Goal: Transaction & Acquisition: Purchase product/service

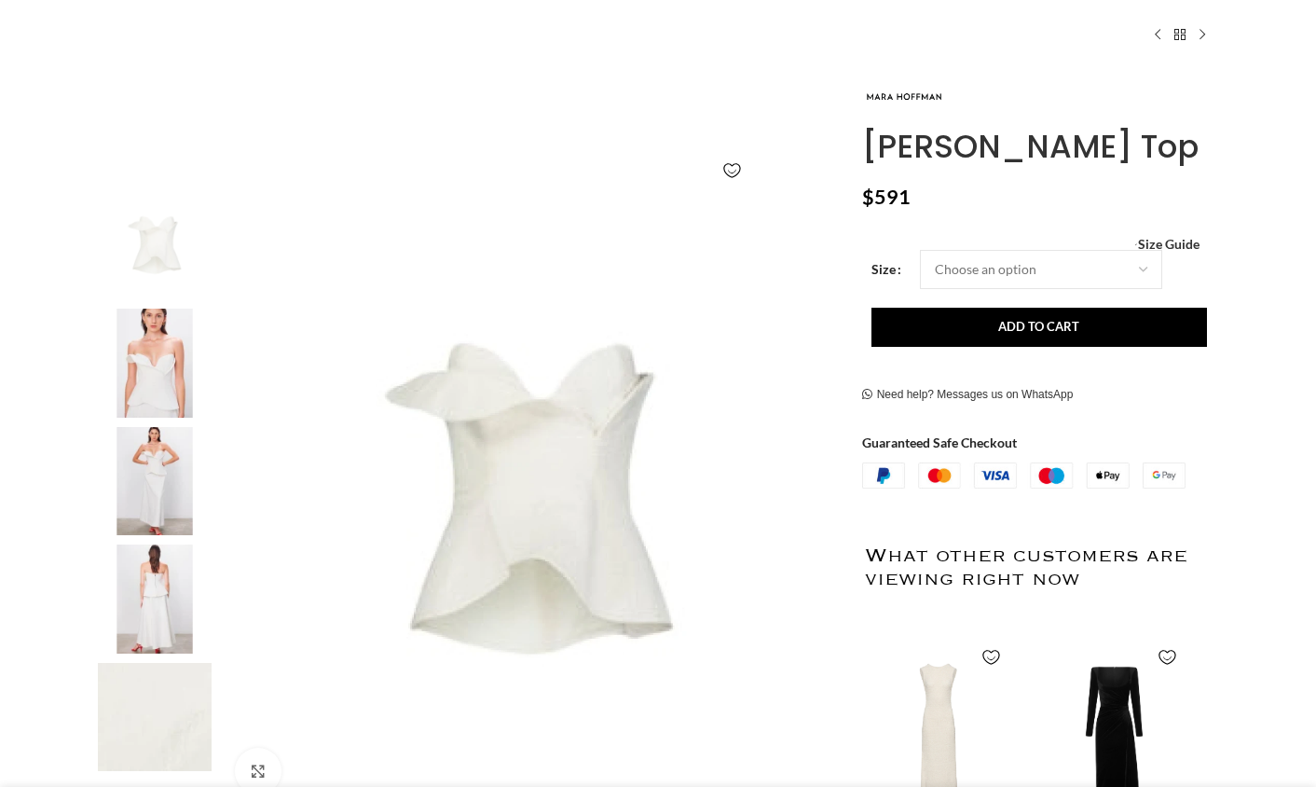
click at [140, 320] on img at bounding box center [155, 363] width 114 height 109
click at [172, 468] on img at bounding box center [155, 481] width 114 height 109
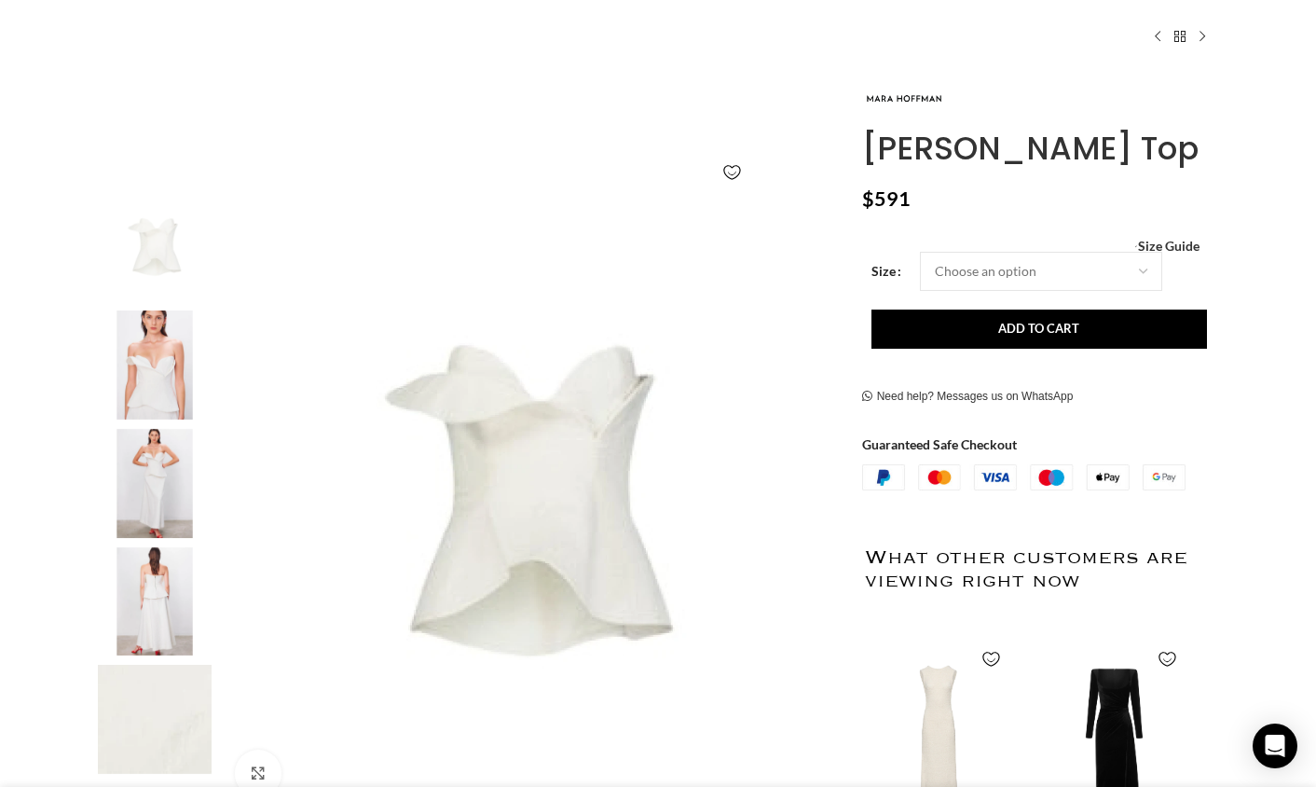
click at [145, 394] on img "2 / 5" at bounding box center [155, 364] width 114 height 109
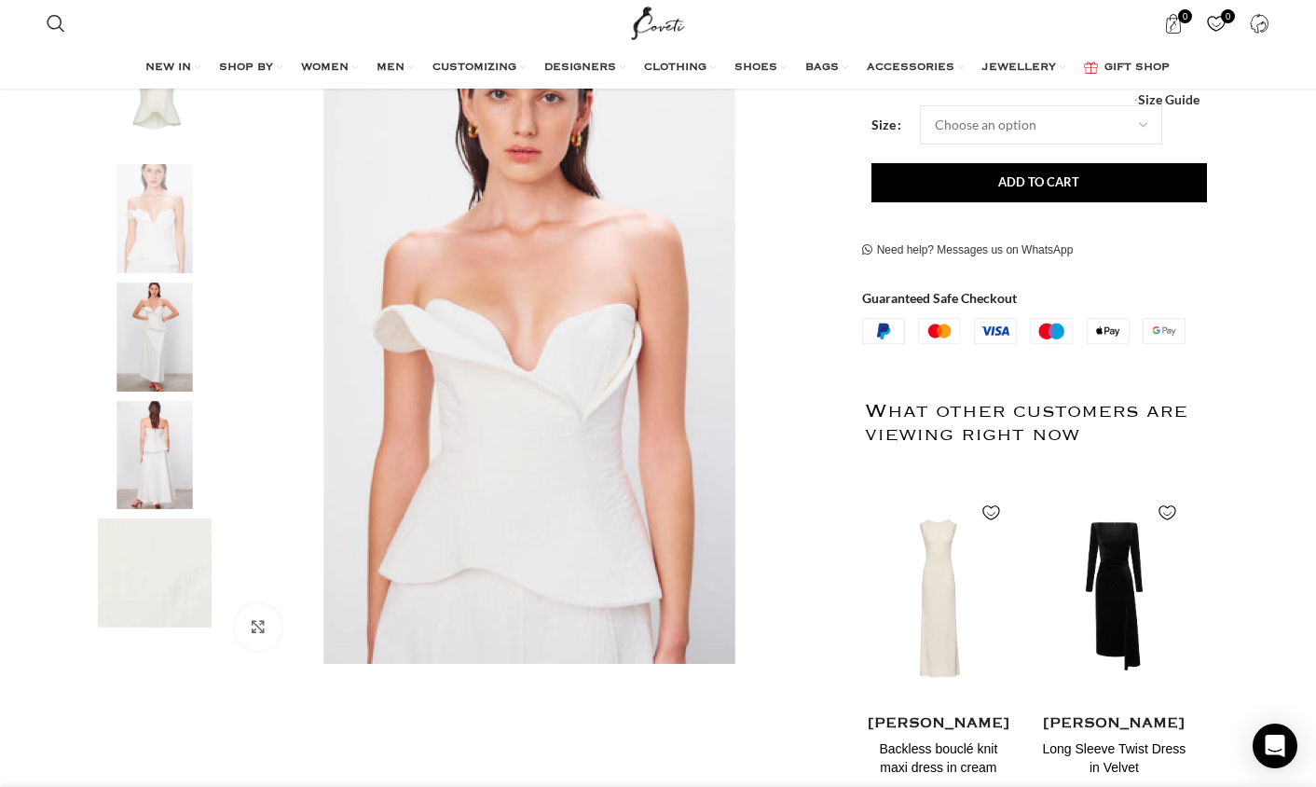
scroll to position [417, 0]
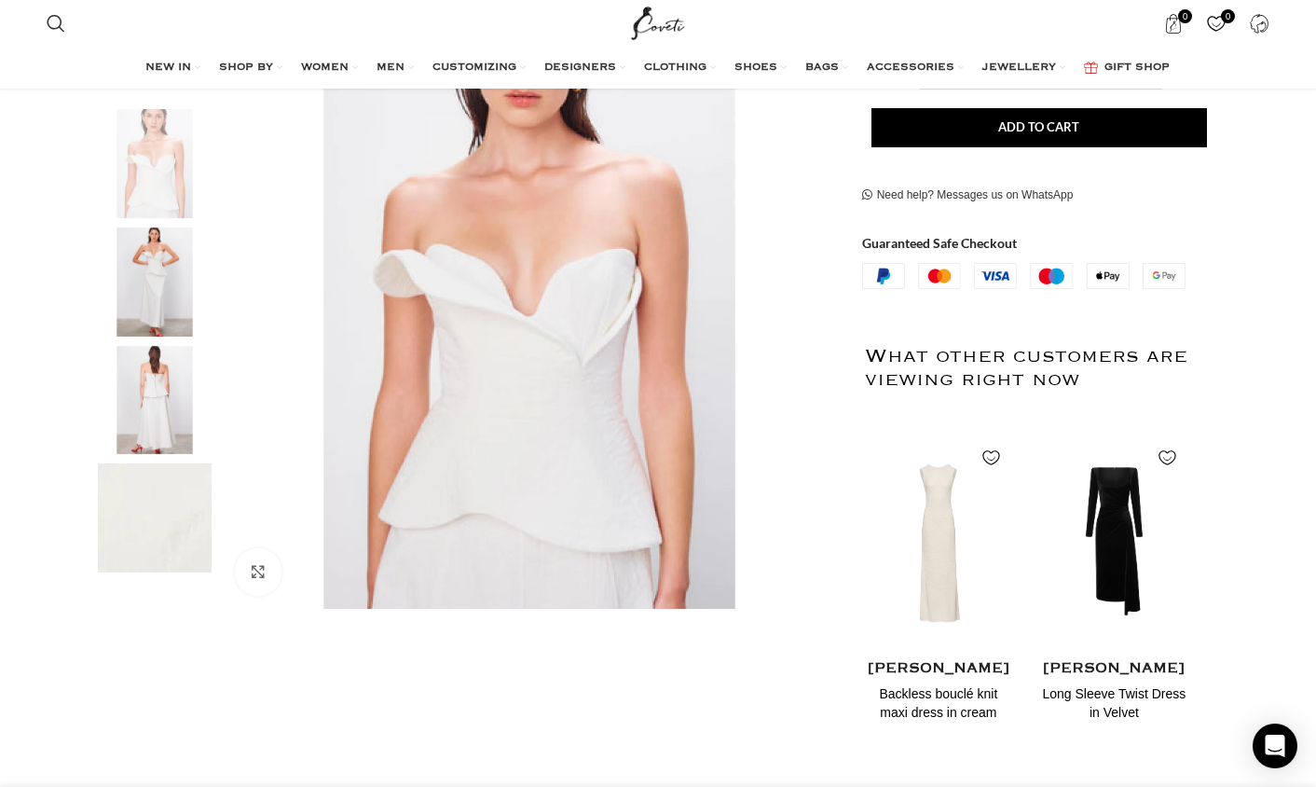
click at [151, 309] on img "3 / 5" at bounding box center [155, 281] width 114 height 109
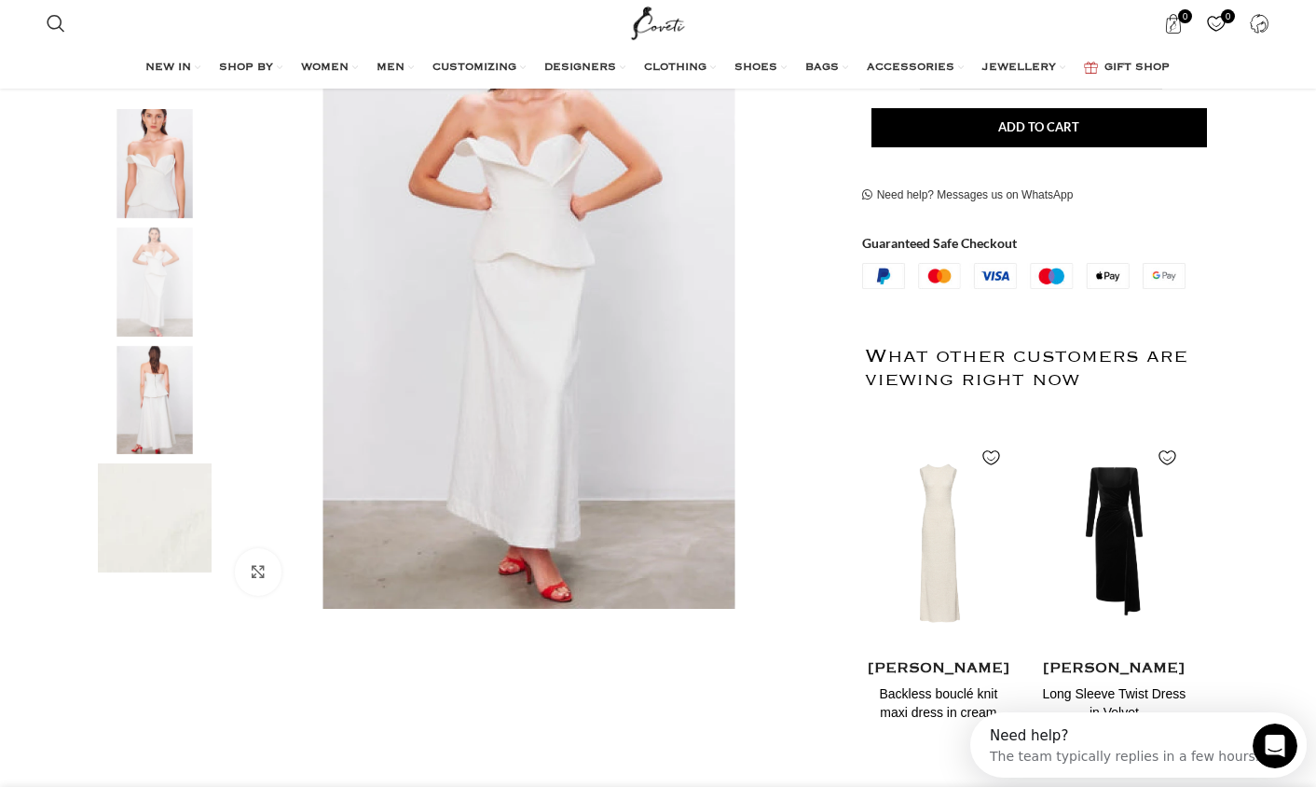
scroll to position [239, 0]
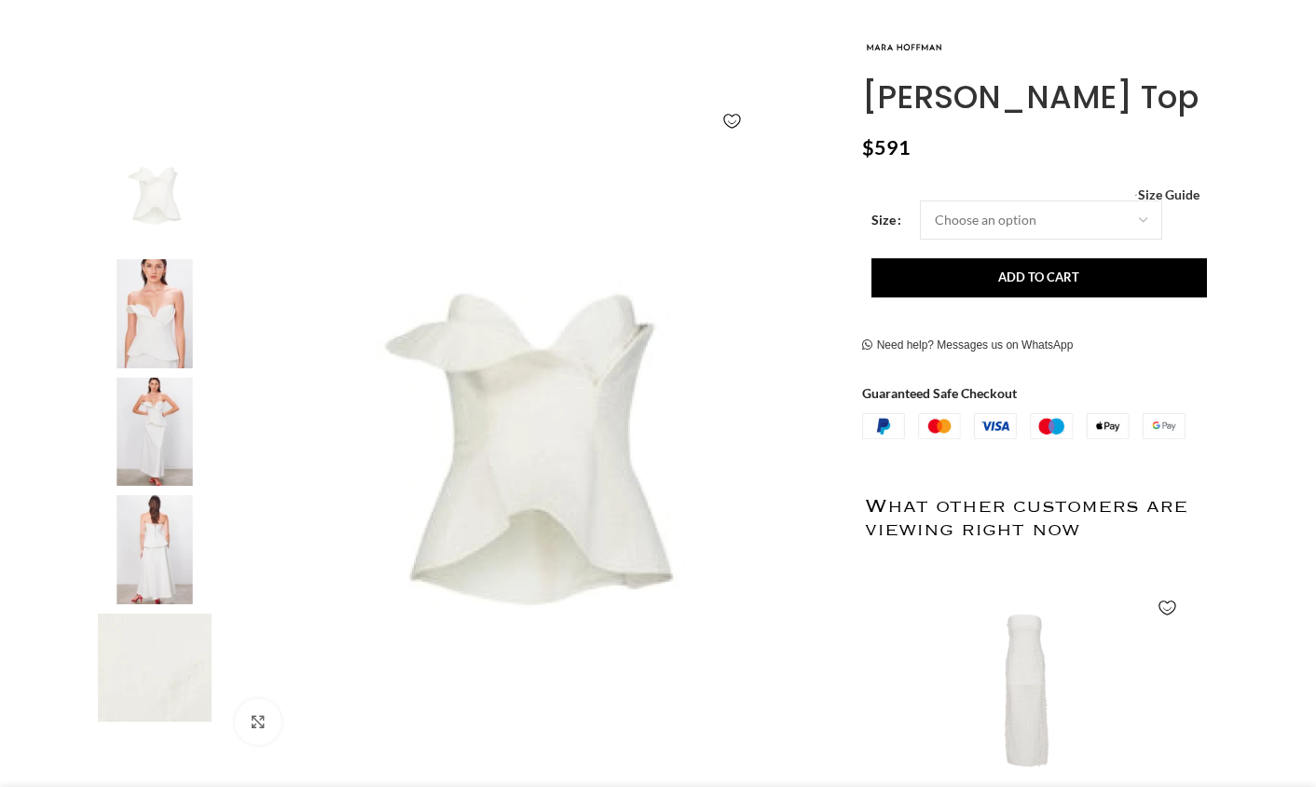
scroll to position [269, 0]
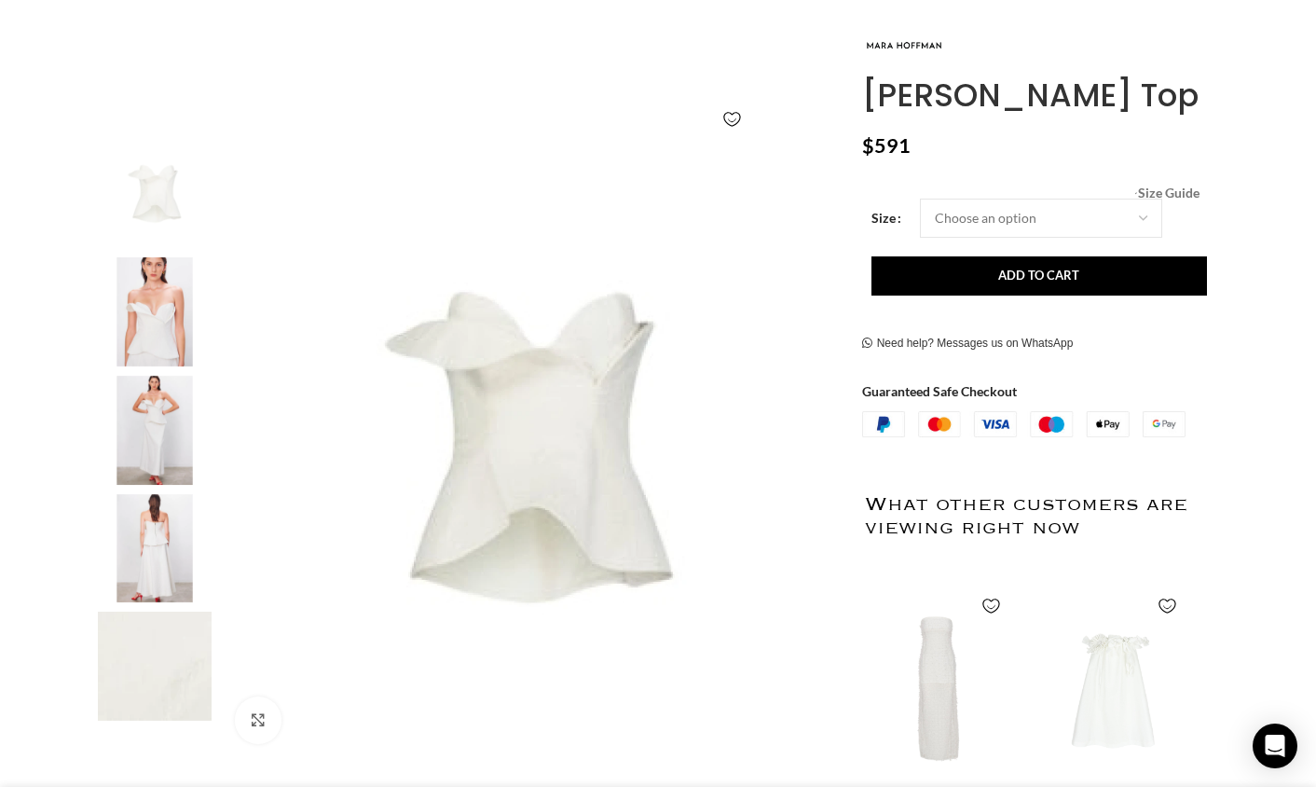
click at [1174, 193] on span "Size Guide" at bounding box center [1169, 193] width 62 height 0
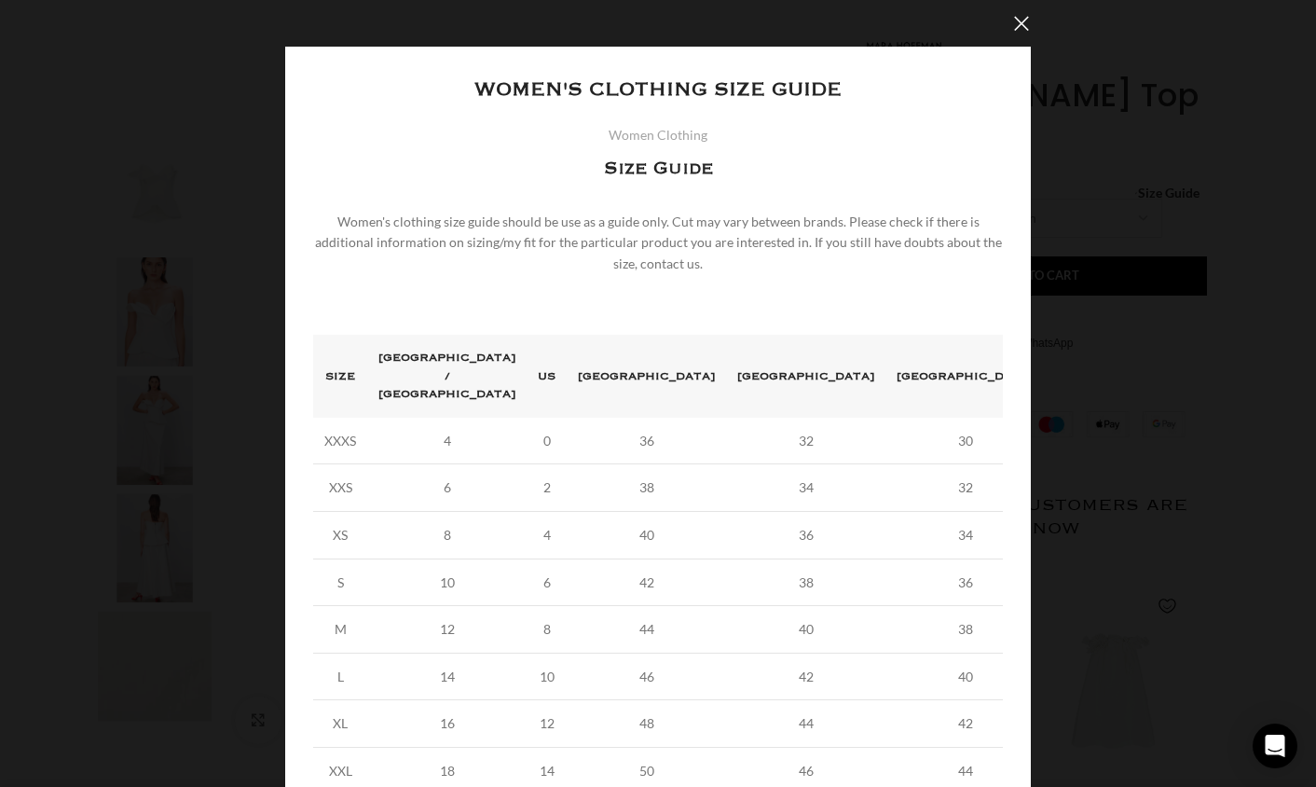
click at [158, 572] on div "× Women's clothing size guide Women Clothing Size Guide Women's clothing size g…" at bounding box center [658, 458] width 1302 height 916
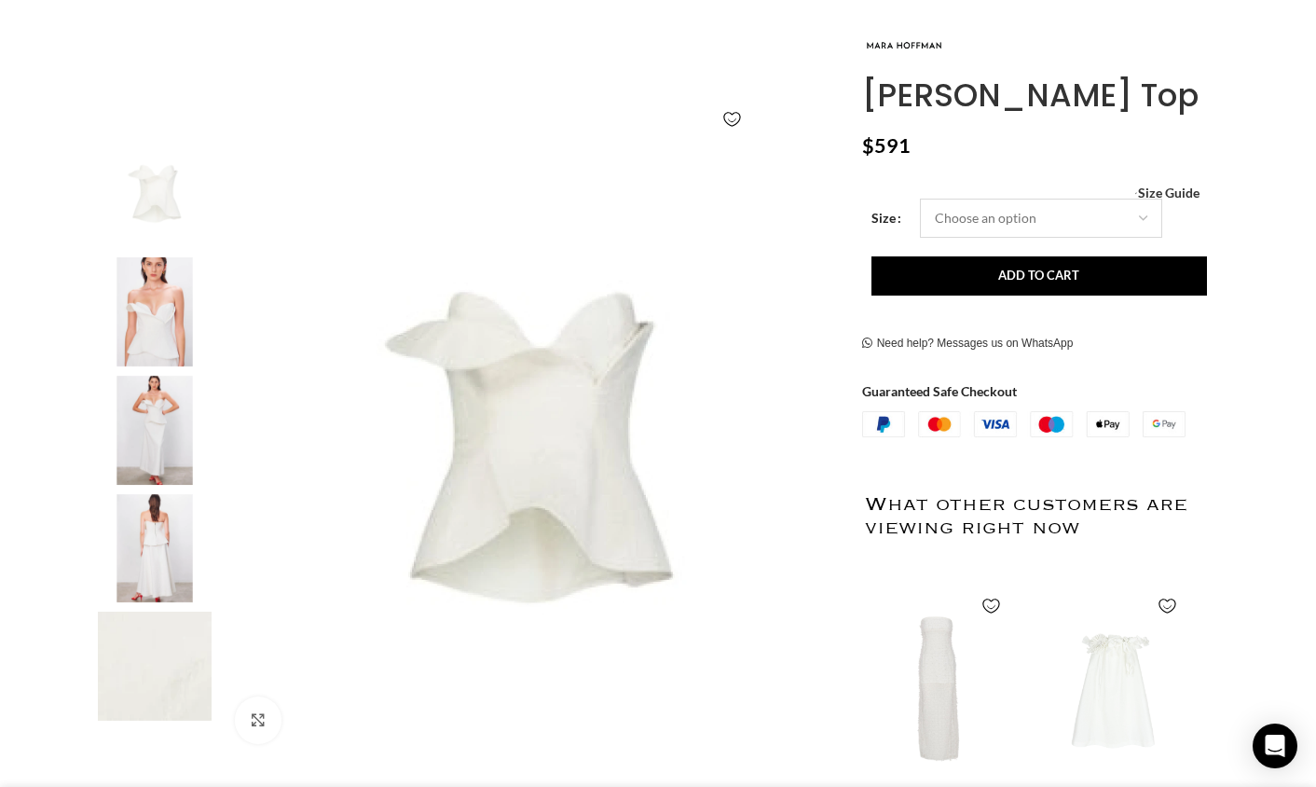
click at [979, 229] on select "Choose an option 2 UK 4 UK 6 UK 8 UK 10 UK 12 UK 14 UK 16 UK" at bounding box center [1041, 218] width 242 height 39
click at [1184, 193] on span "Size Guide" at bounding box center [1169, 193] width 62 height 0
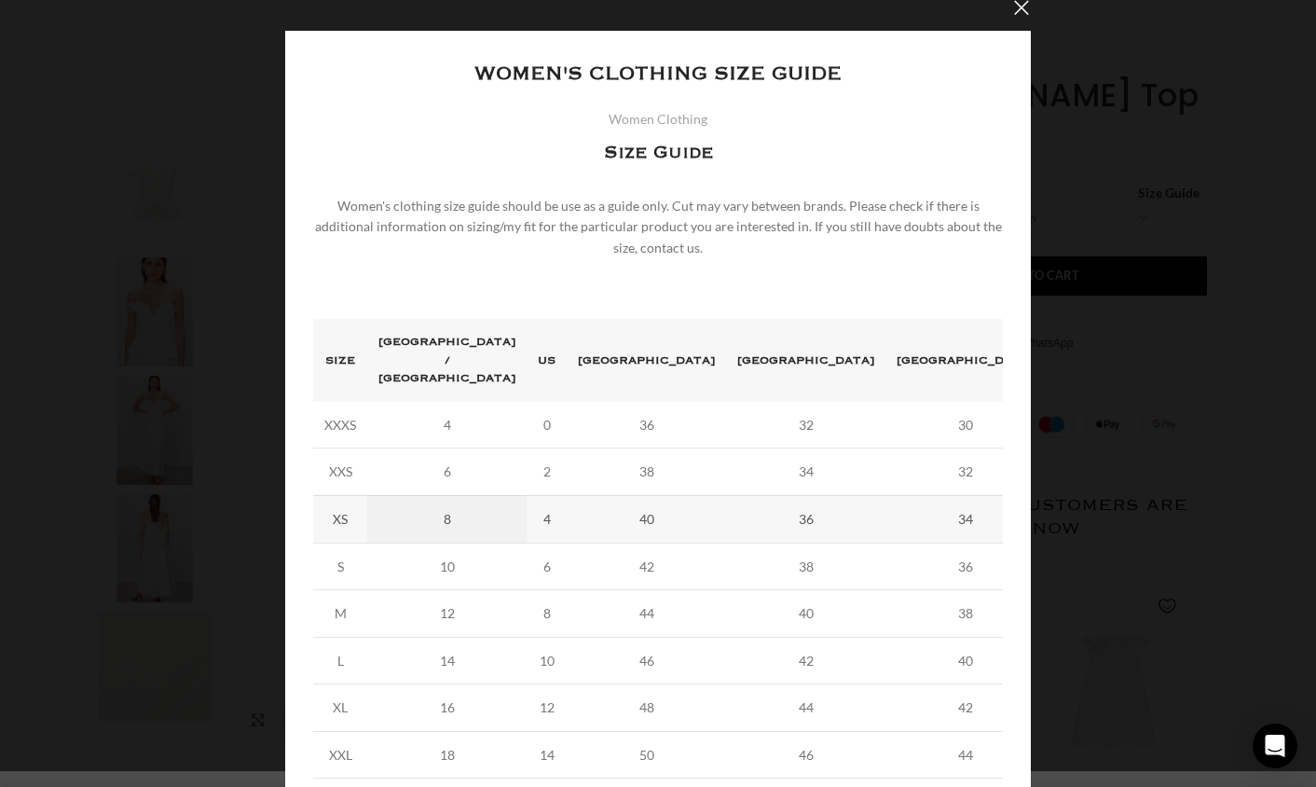
scroll to position [0, 0]
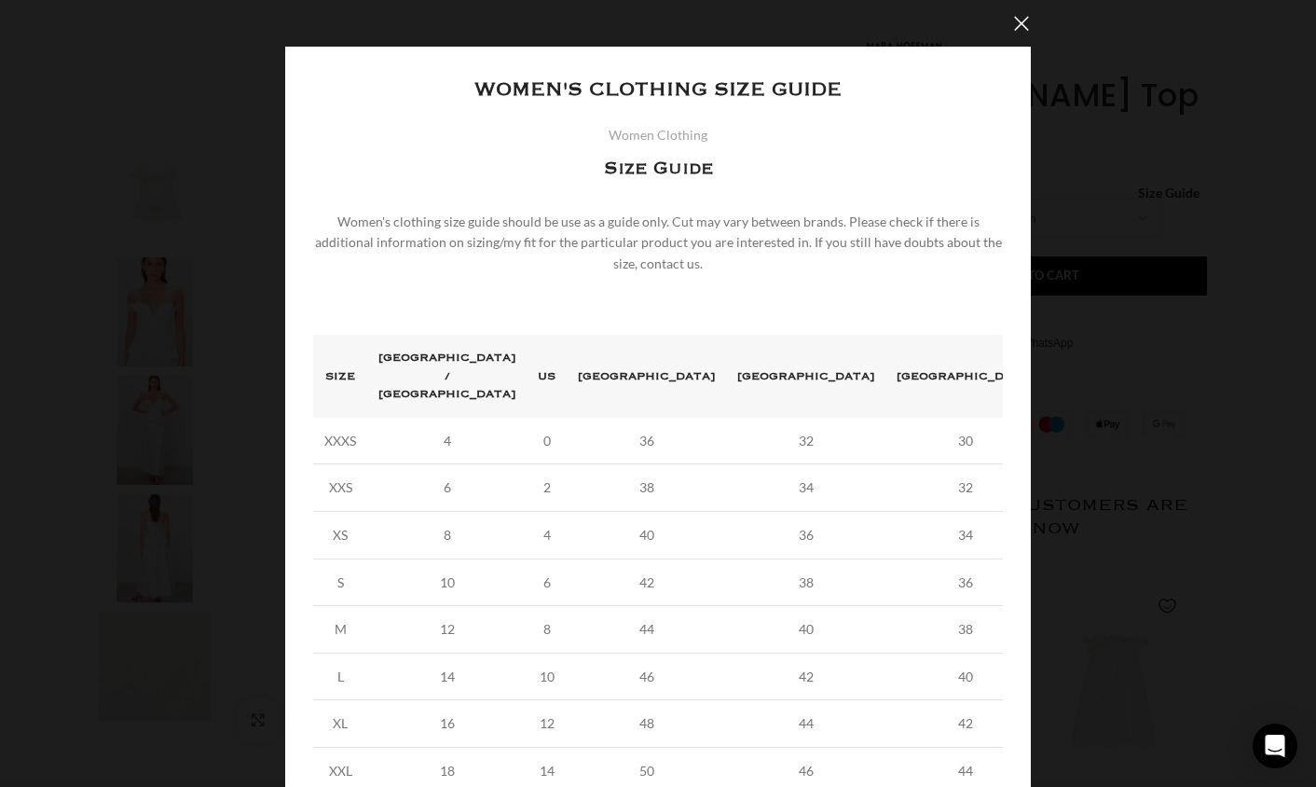
click at [1104, 405] on div "× Women's clothing size guide Women Clothing Size Guide Women's clothing size g…" at bounding box center [658, 458] width 1302 height 916
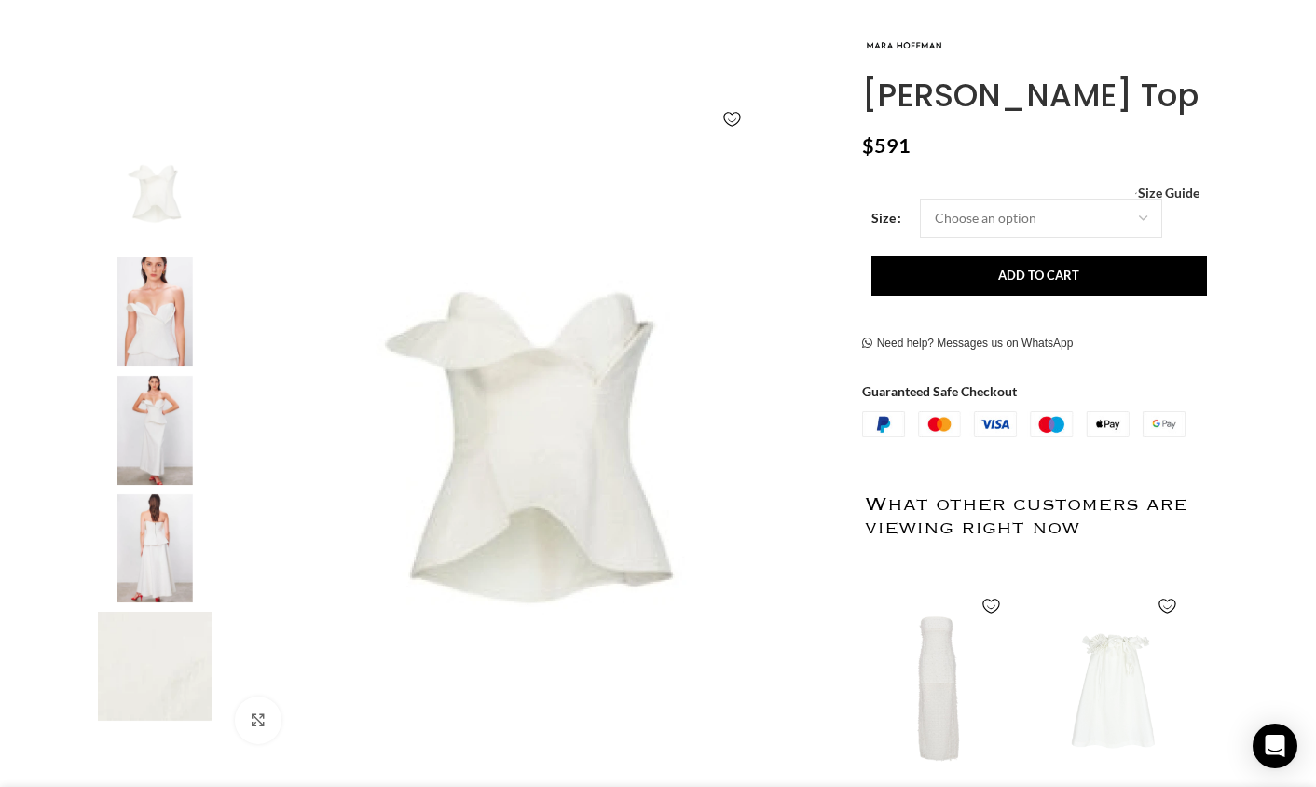
scroll to position [0, 785]
